Goal: Transaction & Acquisition: Purchase product/service

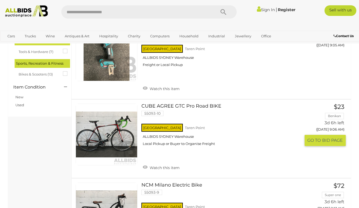
scroll to position [199, 0]
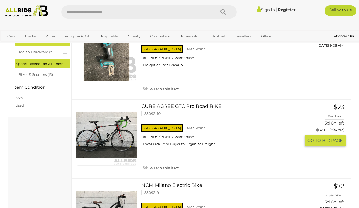
click at [102, 123] on link at bounding box center [107, 135] width 62 height 62
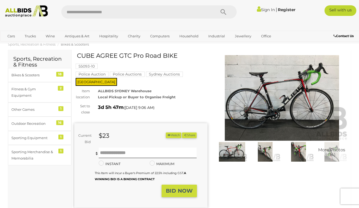
scroll to position [4, 0]
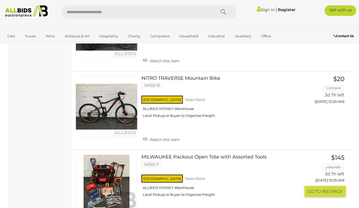
scroll to position [1509, 0]
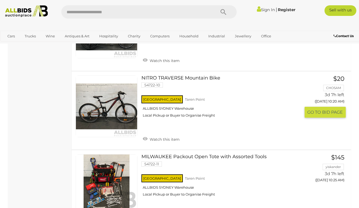
click at [96, 95] on link at bounding box center [107, 107] width 62 height 62
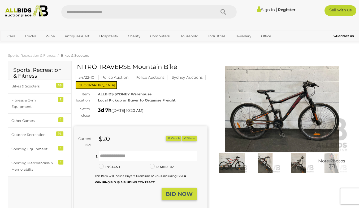
click at [306, 111] on img at bounding box center [282, 109] width 133 height 86
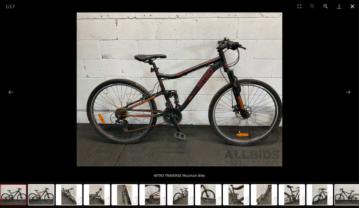
click at [352, 6] on button "Close gallery" at bounding box center [352, 6] width 13 height 12
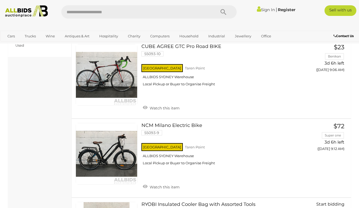
scroll to position [1548, 0]
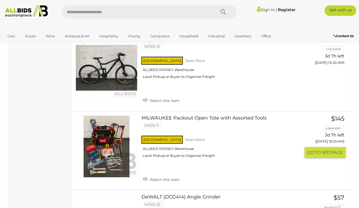
click at [246, 160] on div "NSW Taren Point ALLBIDS SYDNEY Warehouse Local Pickup or Buyer to Organise Frei…" at bounding box center [221, 148] width 159 height 27
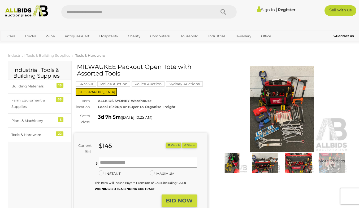
scroll to position [27, 0]
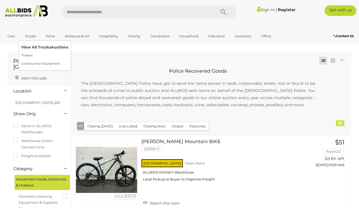
click at [34, 45] on link "View All Trucks Auctions" at bounding box center [44, 47] width 47 height 8
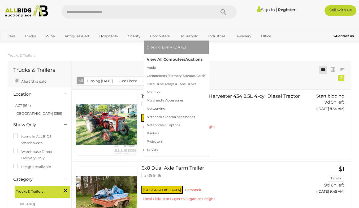
click at [164, 59] on link "View All Computers Auctions" at bounding box center [177, 59] width 60 height 8
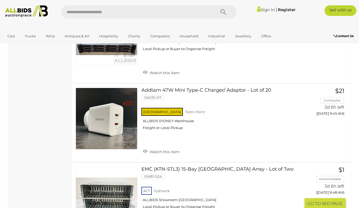
scroll to position [2627, 0]
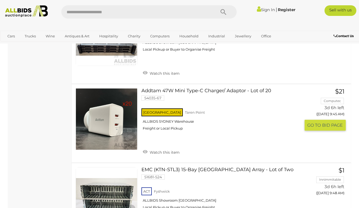
click at [109, 125] on link at bounding box center [107, 119] width 62 height 62
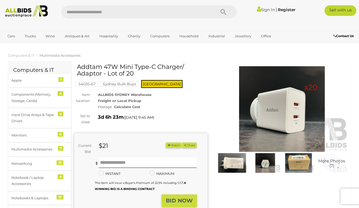
click at [272, 162] on img at bounding box center [265, 163] width 31 height 20
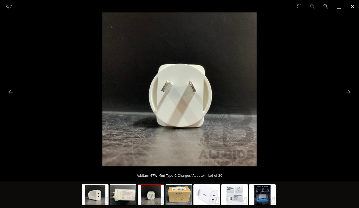
click at [350, 3] on button "Close gallery" at bounding box center [352, 6] width 13 height 12
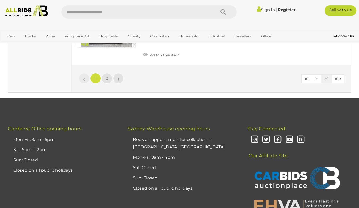
scroll to position [4225, 0]
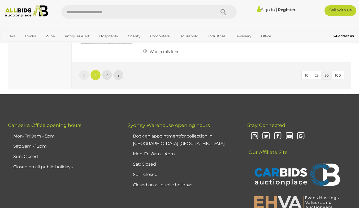
click at [118, 79] on li "»" at bounding box center [118, 75] width 10 height 11
click at [119, 76] on link "»" at bounding box center [118, 75] width 11 height 11
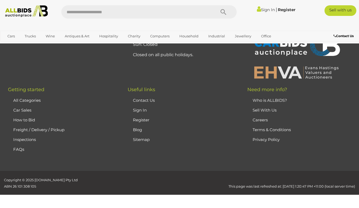
scroll to position [89, 0]
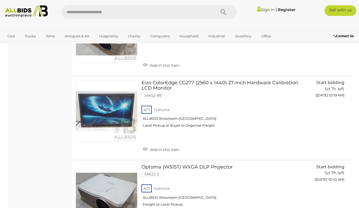
scroll to position [1354, 0]
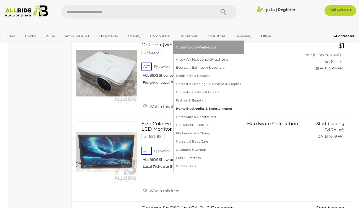
click at [217, 106] on link "Home Electronics & Entertainment" at bounding box center [208, 109] width 65 height 8
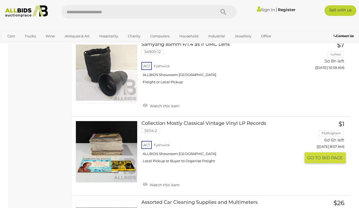
scroll to position [2073, 0]
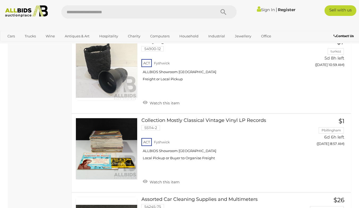
click at [126, 14] on input "text" at bounding box center [135, 11] width 149 height 13
type input "**********"
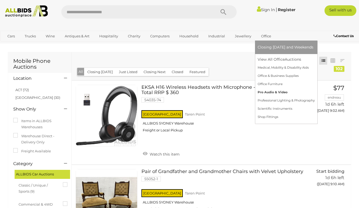
click at [283, 92] on link "Pro Audio & Video" at bounding box center [286, 92] width 57 height 8
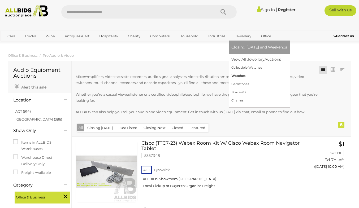
click at [240, 77] on link "Watches" at bounding box center [260, 76] width 56 height 8
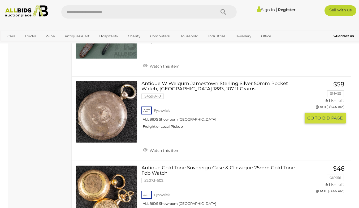
scroll to position [625, 0]
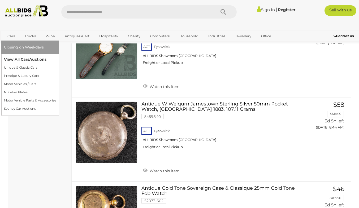
click at [17, 56] on link "View All Cars Auctions" at bounding box center [30, 59] width 52 height 8
